Goal: Transaction & Acquisition: Purchase product/service

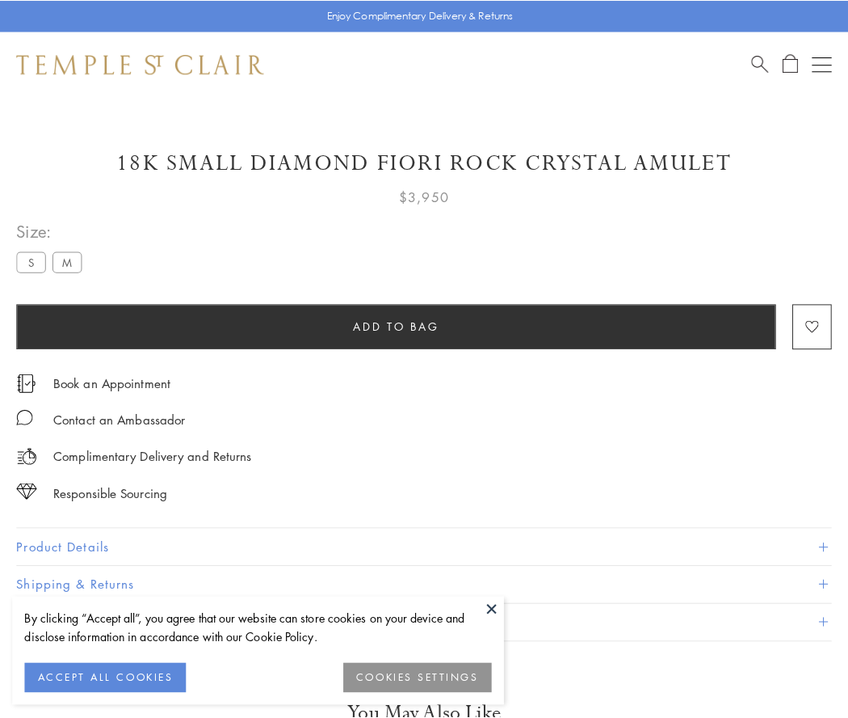
scroll to position [8, 0]
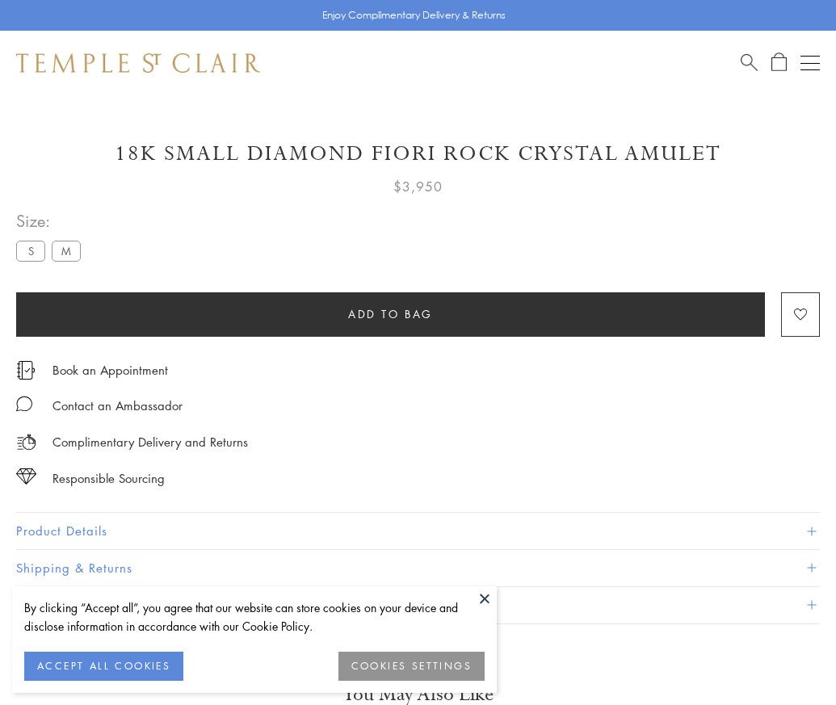
click at [390, 314] on span "Add to bag" at bounding box center [390, 314] width 85 height 18
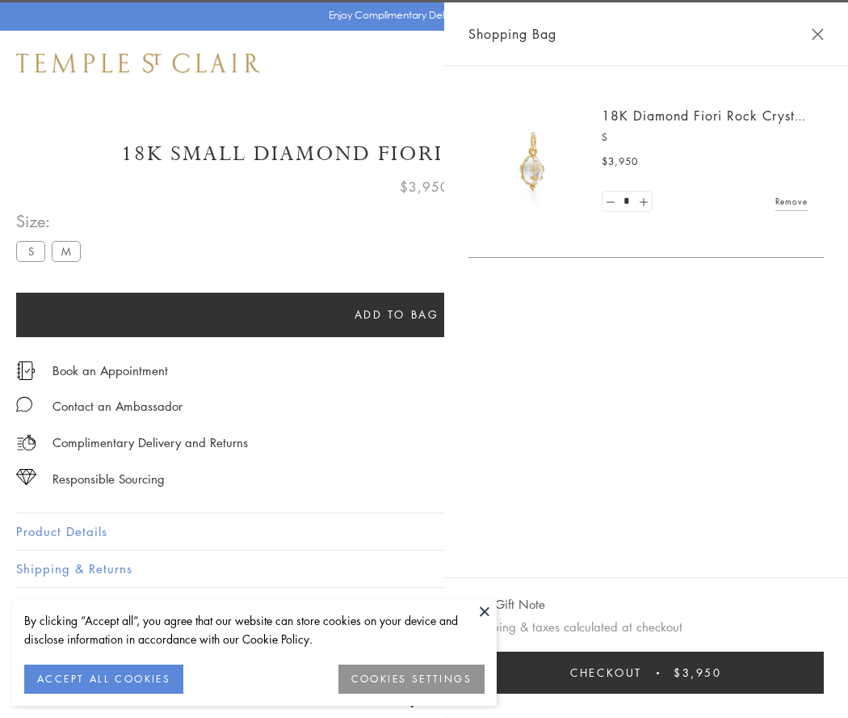
click at [642, 672] on span "Checkout" at bounding box center [607, 672] width 72 height 18
